Goal: Task Accomplishment & Management: Manage account settings

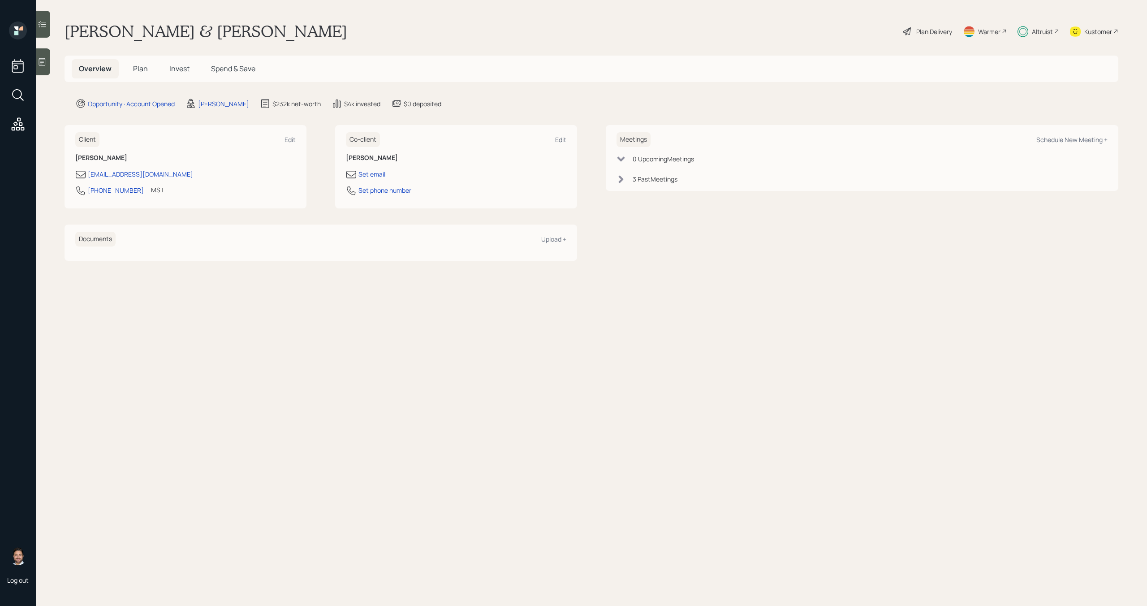
click at [175, 69] on span "Invest" at bounding box center [179, 69] width 20 height 10
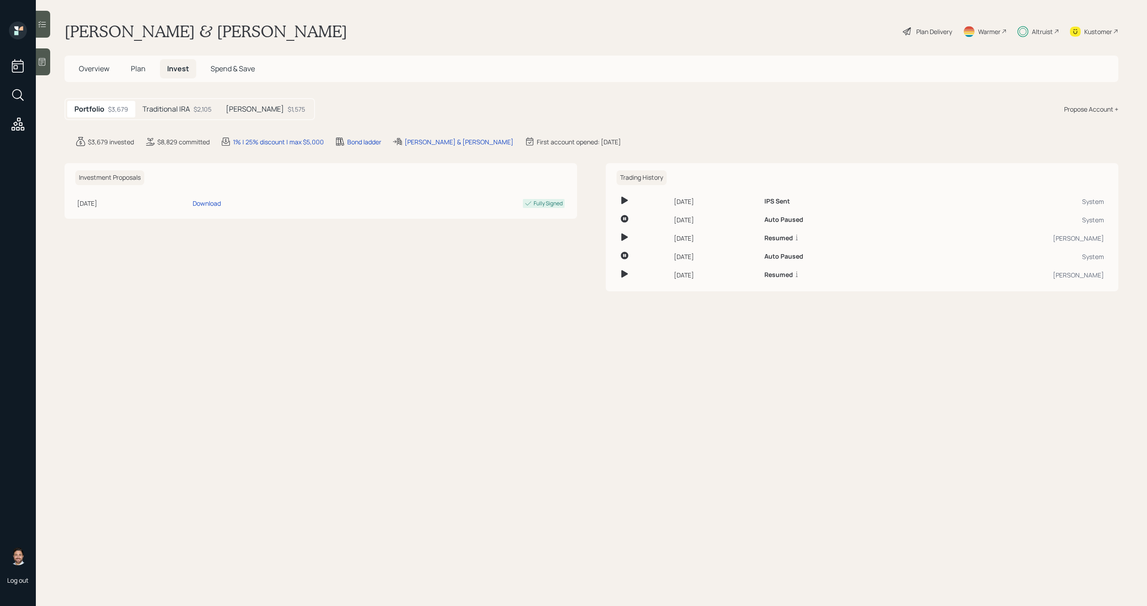
click at [241, 111] on h5 "[PERSON_NAME]" at bounding box center [255, 109] width 58 height 9
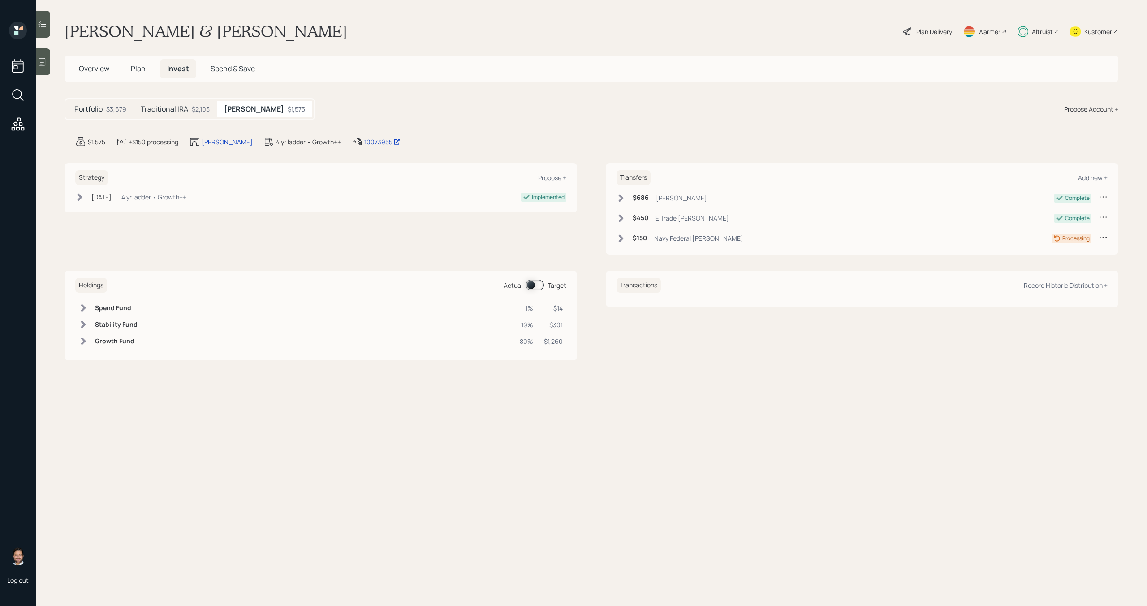
click at [1033, 34] on div "Altruist" at bounding box center [1042, 31] width 21 height 9
click at [1104, 238] on icon at bounding box center [1103, 237] width 9 height 9
click at [1071, 264] on div "Cancel Transfer" at bounding box center [1075, 263] width 65 height 9
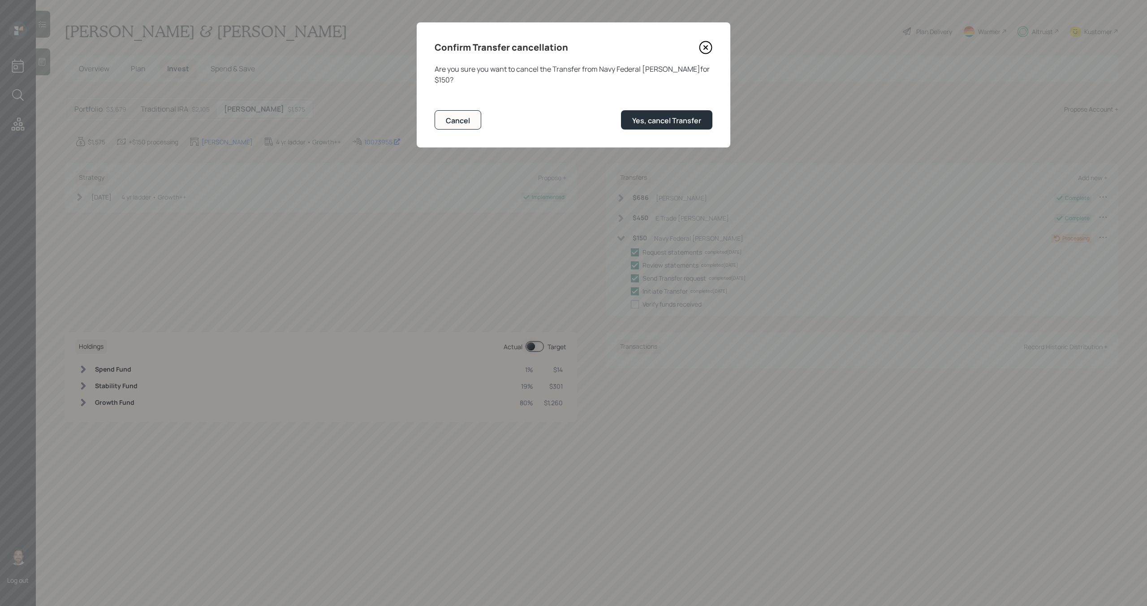
click at [708, 44] on icon at bounding box center [705, 47] width 13 height 13
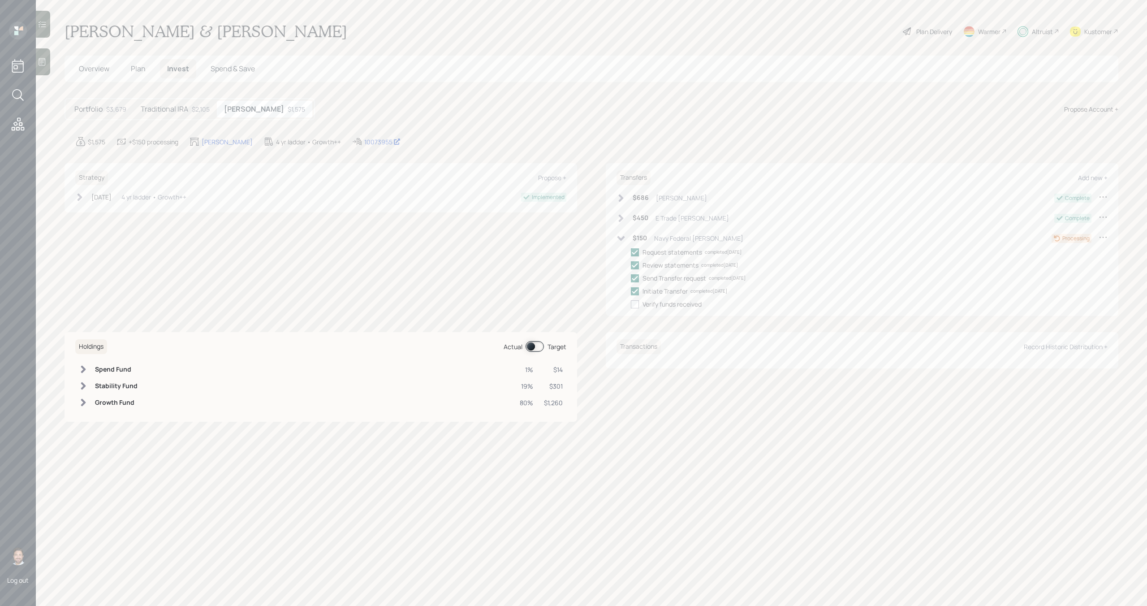
click at [1119, 31] on main "[PERSON_NAME] & [PERSON_NAME] Plan Delivery Warmer Altruist Kustomer Overview P…" at bounding box center [592, 303] width 1112 height 606
click at [1112, 31] on div "Kustomer" at bounding box center [1099, 31] width 28 height 9
click at [623, 236] on icon at bounding box center [622, 238] width 8 height 5
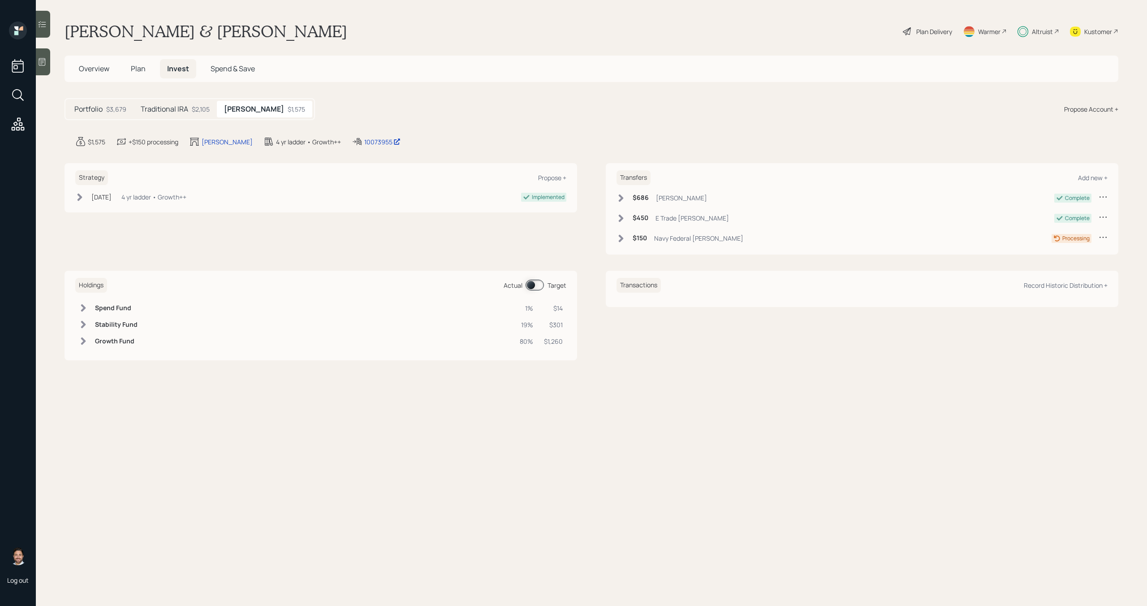
click at [179, 112] on h5 "Traditional IRA" at bounding box center [165, 109] width 48 height 9
